Goal: Task Accomplishment & Management: Use online tool/utility

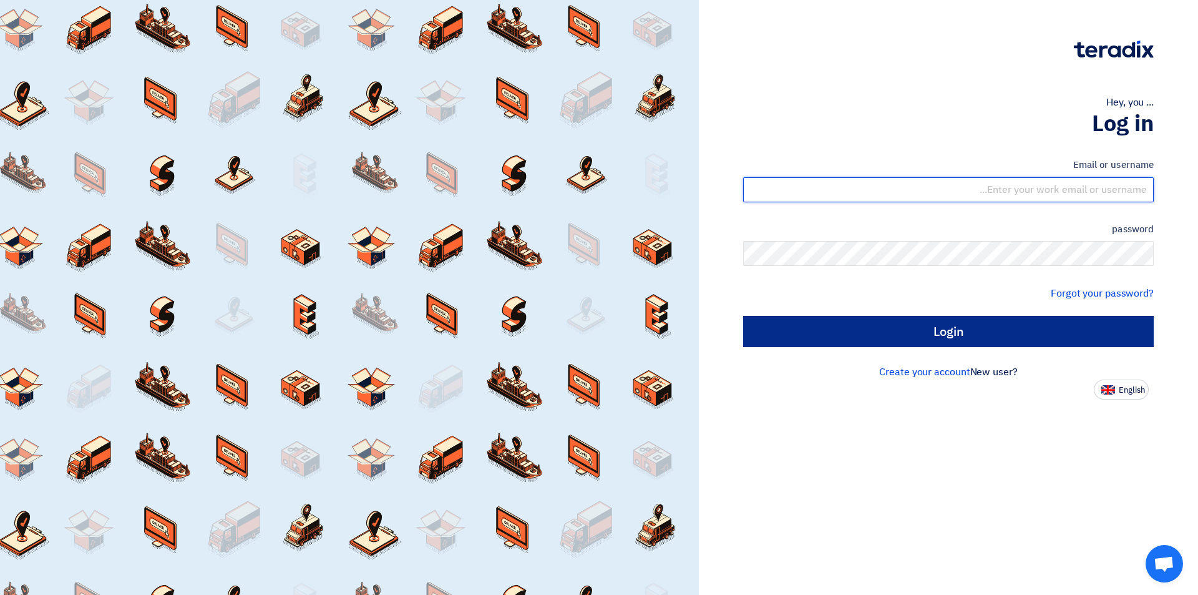
type input "sales@tareeqalkhair.com"
click at [957, 318] on input "Login" at bounding box center [948, 331] width 411 height 31
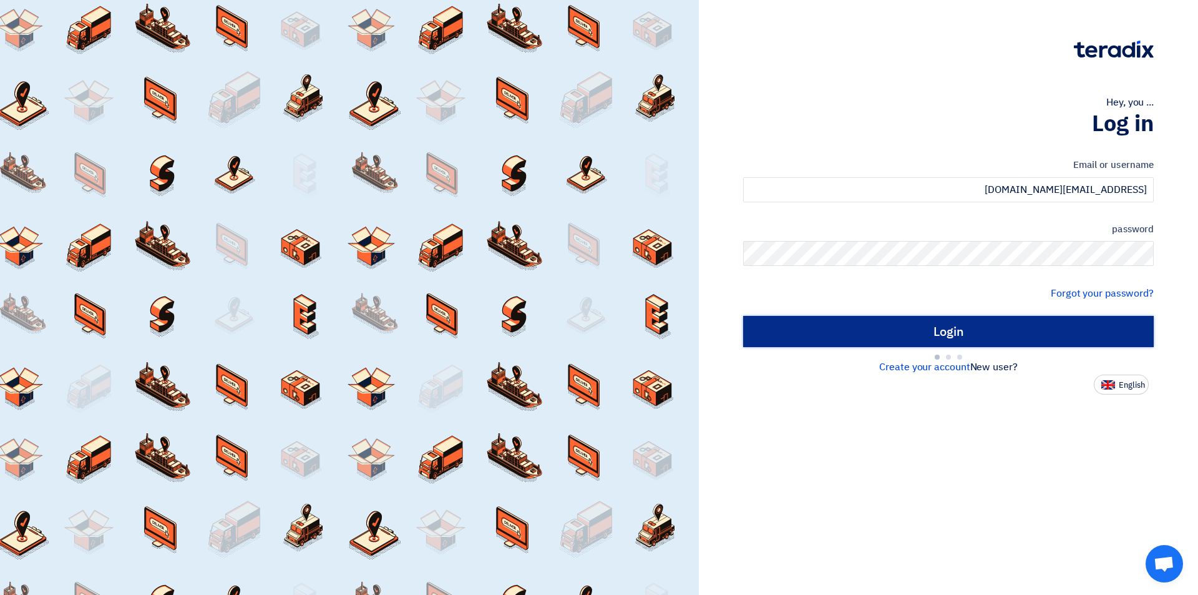
type input "Sign in"
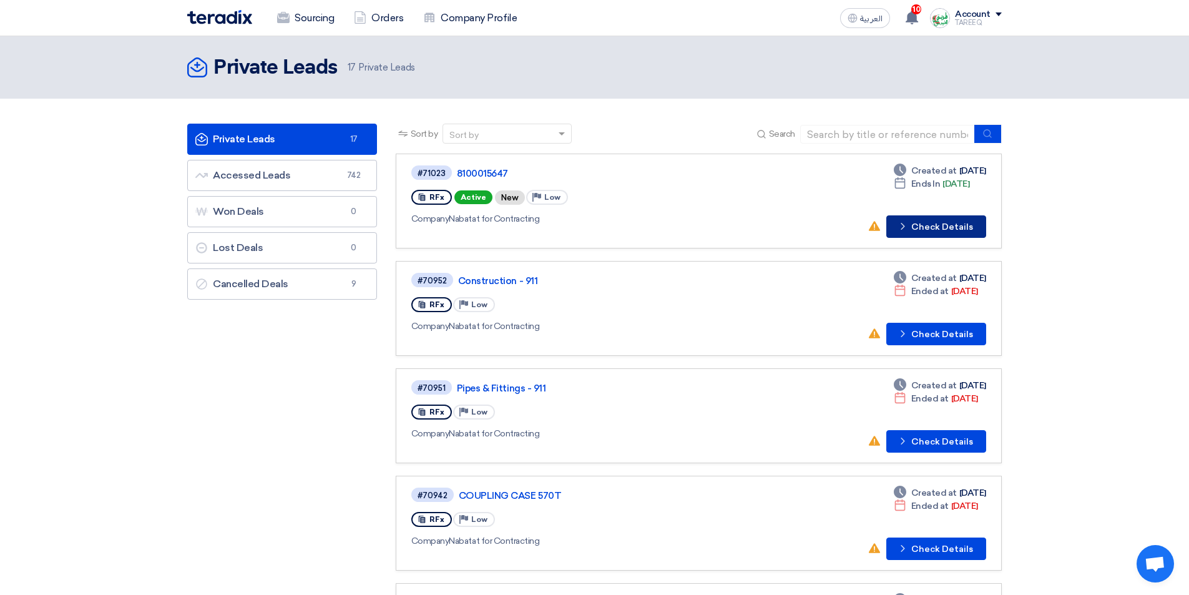
click at [919, 221] on button "Check details Check Details" at bounding box center [936, 226] width 100 height 22
